Goal: Obtain resource: Download file/media

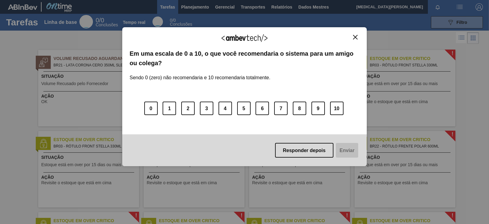
click at [354, 36] on img "Fechar" at bounding box center [355, 37] width 5 height 5
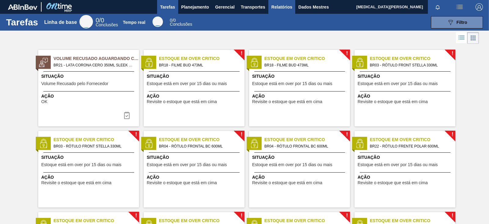
click at [282, 7] on font "Relatórios" at bounding box center [281, 7] width 21 height 5
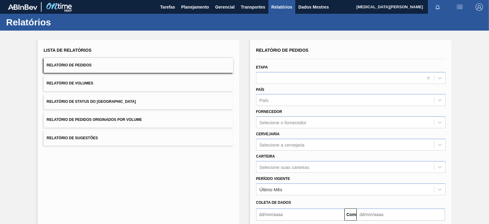
click at [176, 124] on button "Relatório de Pedidos Originados por Volume" at bounding box center [138, 119] width 189 height 15
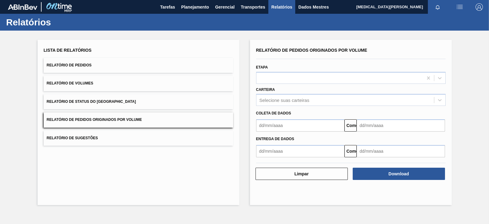
click at [112, 67] on button "Relatório de Pedidos" at bounding box center [138, 65] width 189 height 15
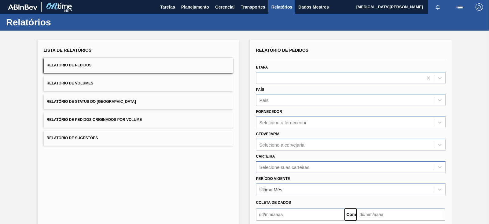
click at [276, 167] on div "Selecione suas carteiras" at bounding box center [350, 167] width 189 height 12
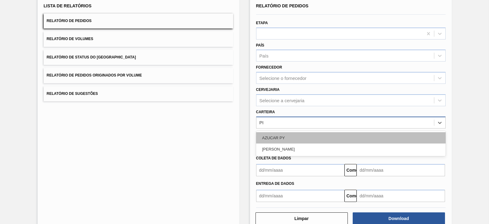
type input "PR"
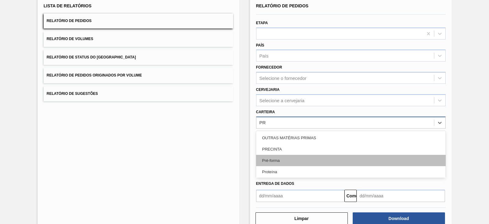
click at [301, 154] on div "Pré-forma" at bounding box center [350, 159] width 189 height 11
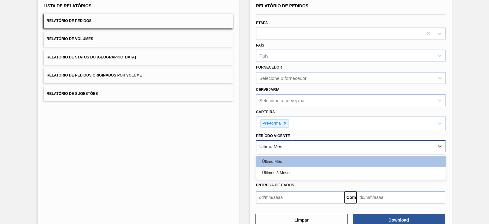
click at [280, 147] on font "Último Mês" at bounding box center [270, 146] width 23 height 5
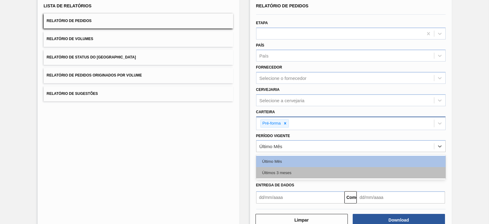
click at [276, 170] on font "Últimos 3 meses" at bounding box center [276, 172] width 29 height 5
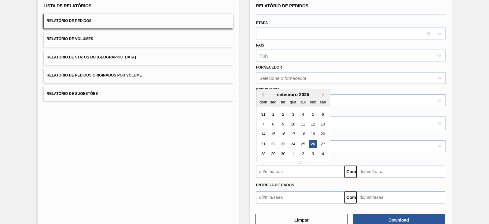
click at [276, 169] on input "text" at bounding box center [300, 171] width 88 height 12
click at [263, 98] on div "dom" at bounding box center [263, 102] width 8 height 8
click at [263, 94] on div "setembro de 2025" at bounding box center [292, 94] width 73 height 5
click at [271, 111] on div "1" at bounding box center [273, 114] width 8 height 8
click at [300, 176] on input "[DATE]" at bounding box center [300, 171] width 88 height 12
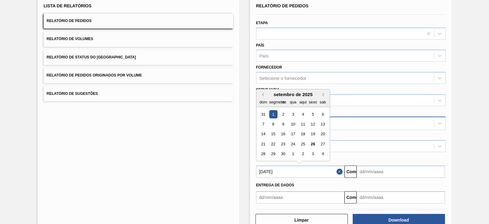
click at [260, 90] on div "setembro de 2025 dom segmento ter qua aqui sexo sab" at bounding box center [292, 98] width 73 height 18
click at [263, 92] on button "Mês anterior" at bounding box center [261, 94] width 4 height 4
click at [311, 115] on div "1" at bounding box center [312, 114] width 8 height 8
type input "[DATE]"
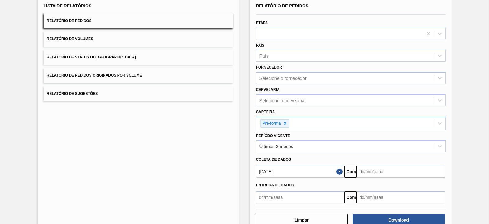
click at [389, 165] on input "text" at bounding box center [400, 171] width 88 height 12
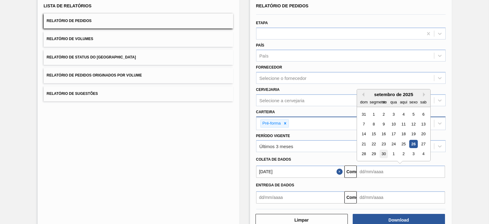
click at [386, 154] on div "30" at bounding box center [383, 154] width 8 height 8
type input "[DATE]"
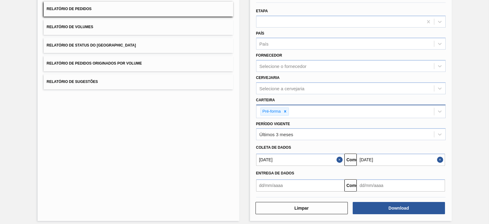
scroll to position [60, 0]
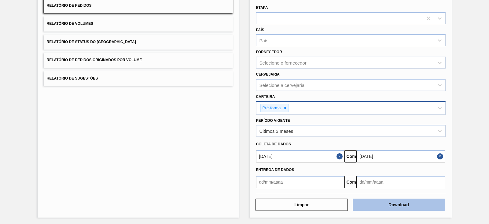
click at [397, 208] on button "Download" at bounding box center [398, 204] width 92 height 12
